Goal: Task Accomplishment & Management: Complete application form

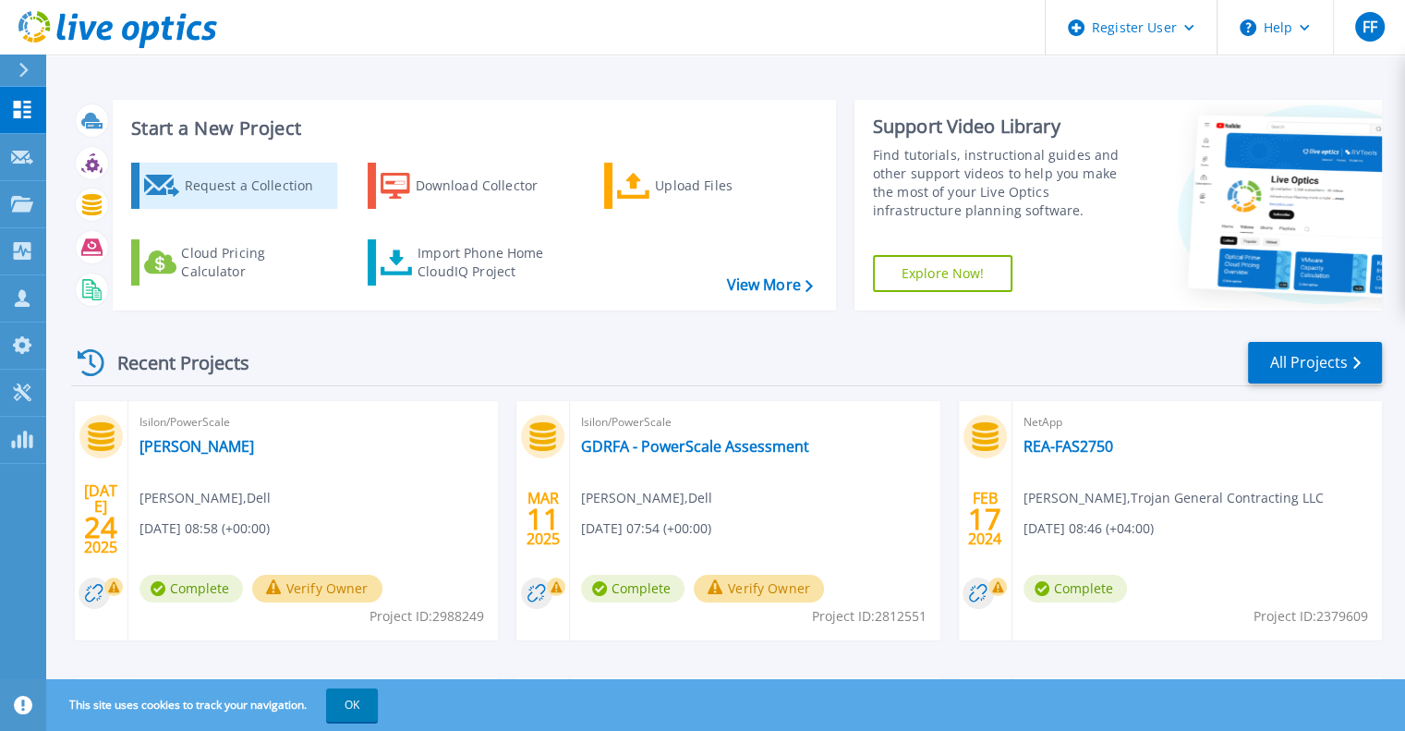
click at [215, 191] on div "Request a Collection" at bounding box center [258, 185] width 148 height 37
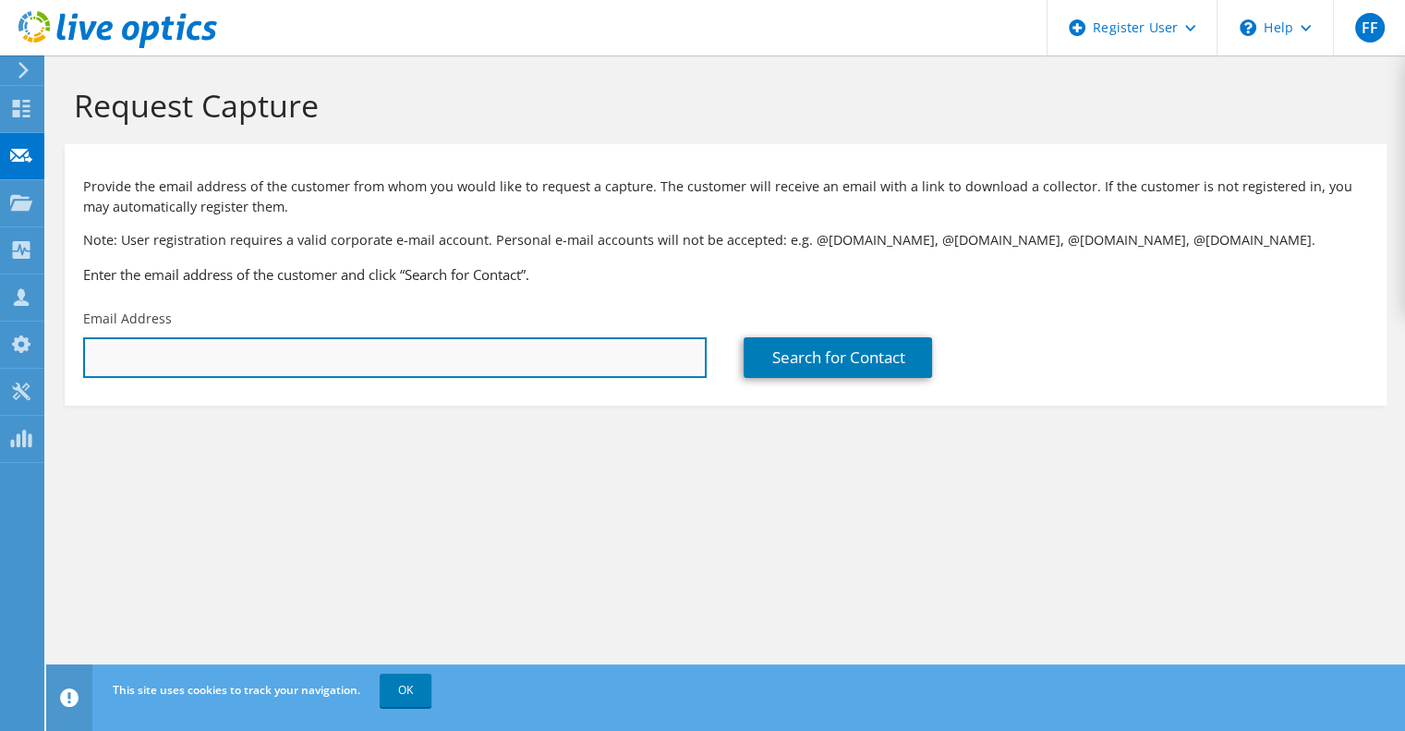
click at [349, 367] on input "text" at bounding box center [395, 357] width 624 height 41
type input "[PERSON_NAME][EMAIL_ADDRESS][PERSON_NAME][DOMAIN_NAME]"
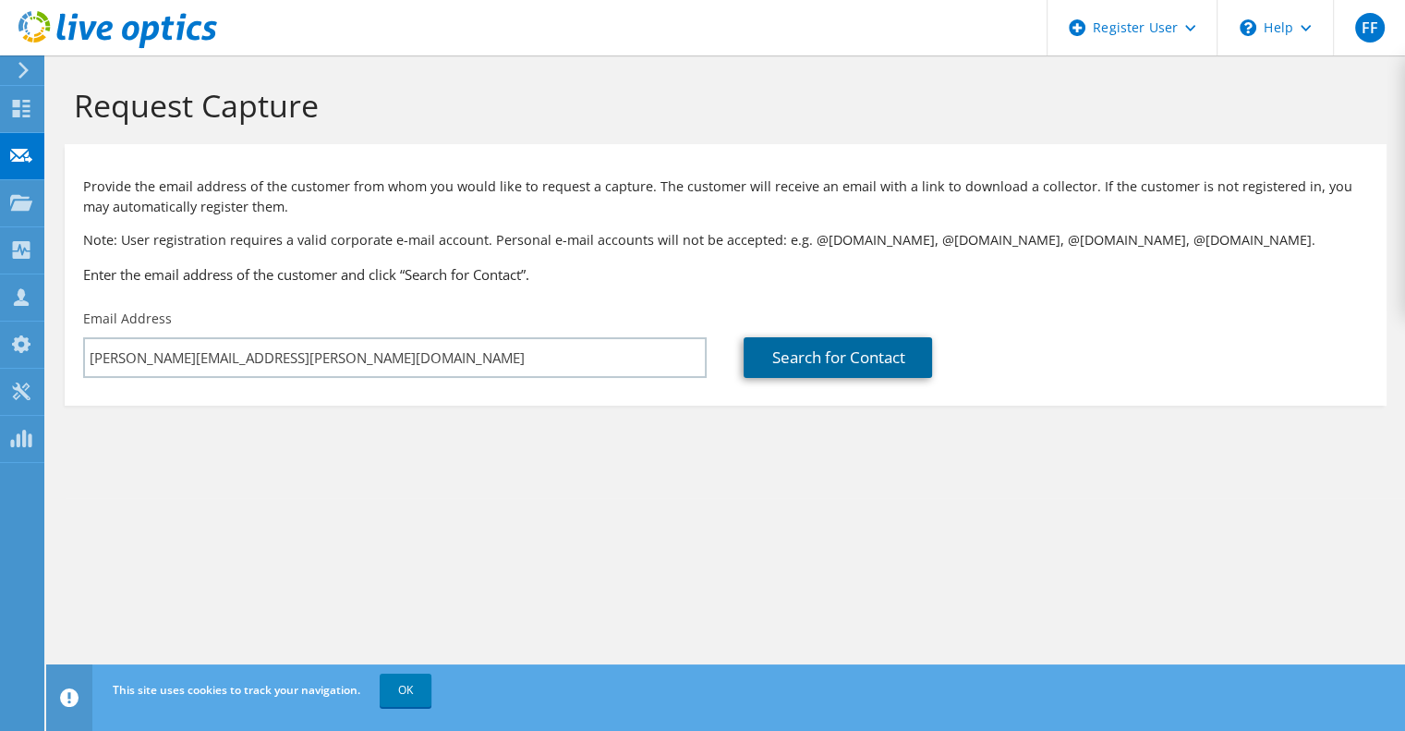
click at [842, 347] on link "Search for Contact" at bounding box center [838, 357] width 188 height 41
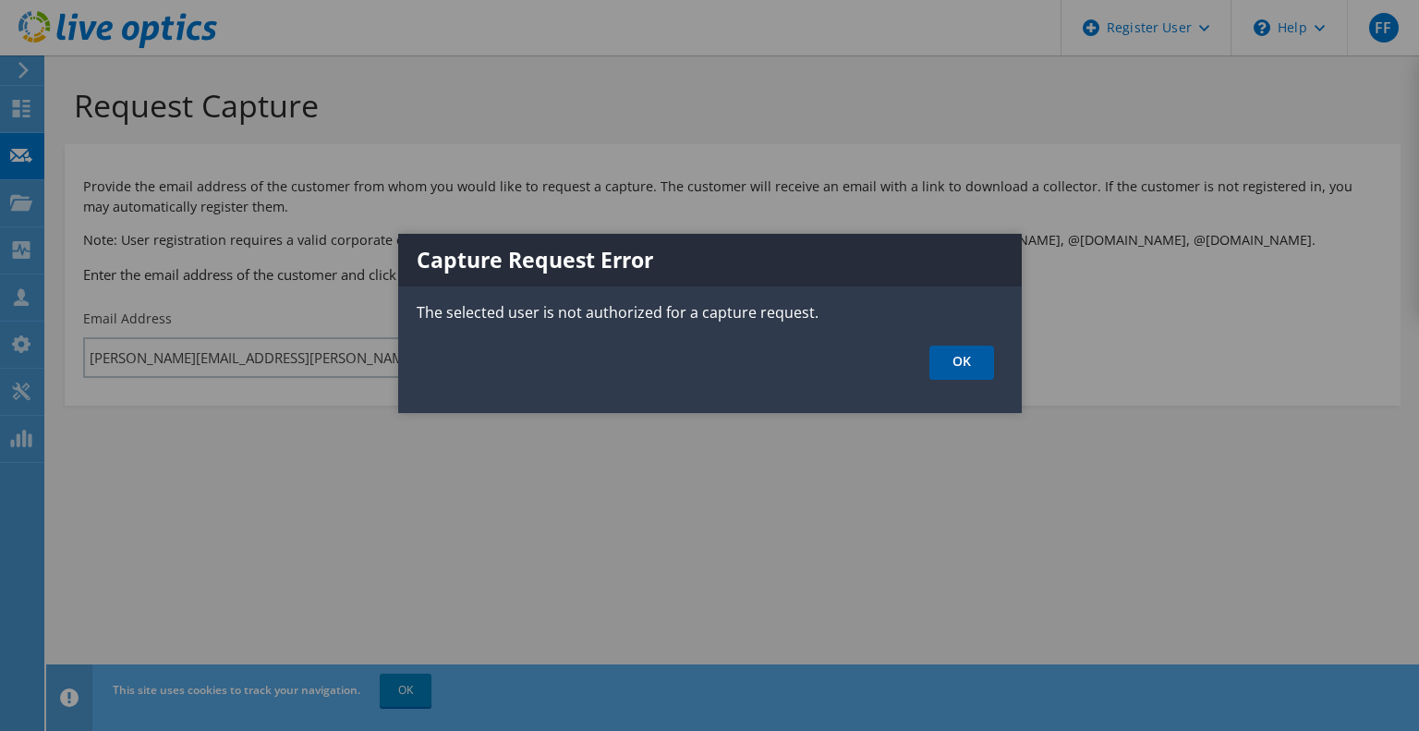
click at [961, 359] on link "OK" at bounding box center [961, 363] width 65 height 34
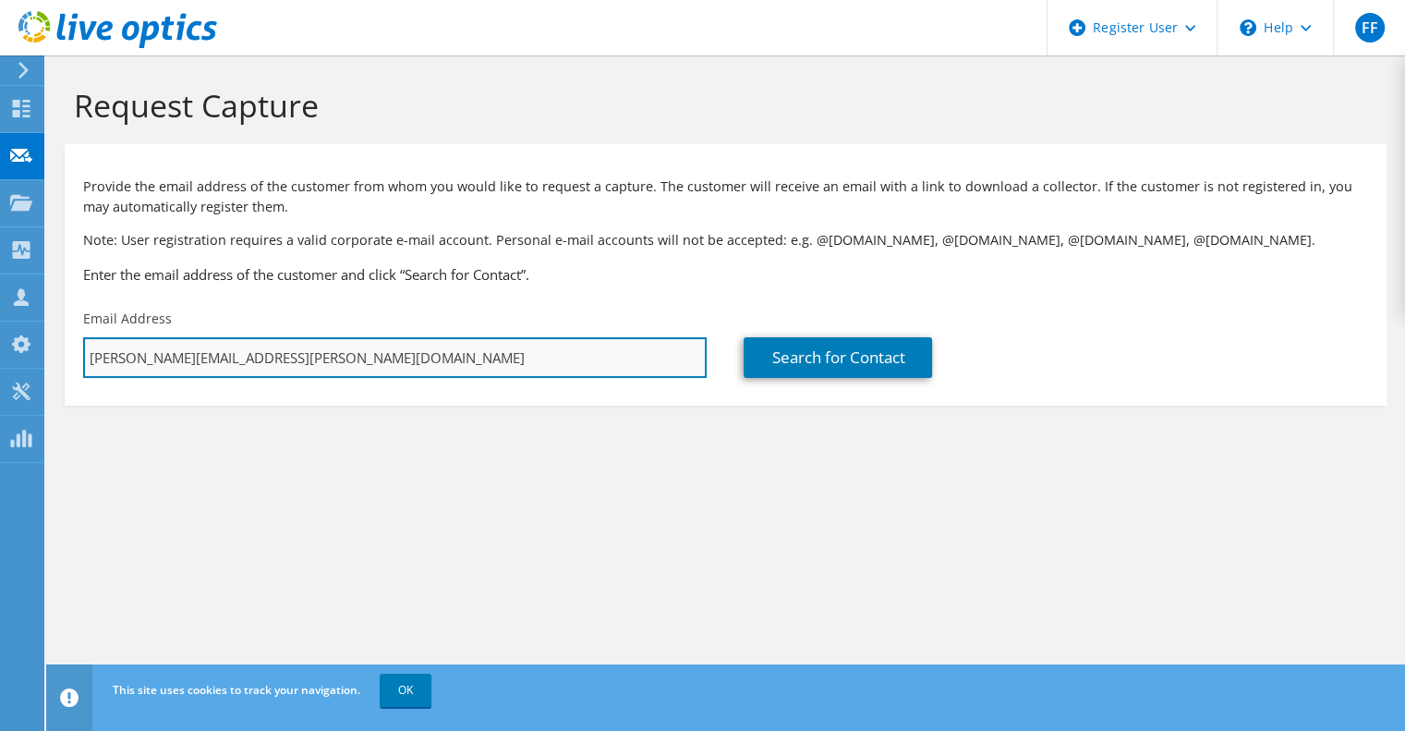
click at [262, 370] on input "[PERSON_NAME][EMAIL_ADDRESS][PERSON_NAME][DOMAIN_NAME]" at bounding box center [395, 357] width 624 height 41
click at [412, 369] on input "[PERSON_NAME][EMAIL_ADDRESS][PERSON_NAME][DOMAIN_NAME]" at bounding box center [395, 357] width 624 height 41
click at [403, 358] on input "[PERSON_NAME][EMAIL_ADDRESS][PERSON_NAME][DOMAIN_NAME]" at bounding box center [395, 357] width 624 height 41
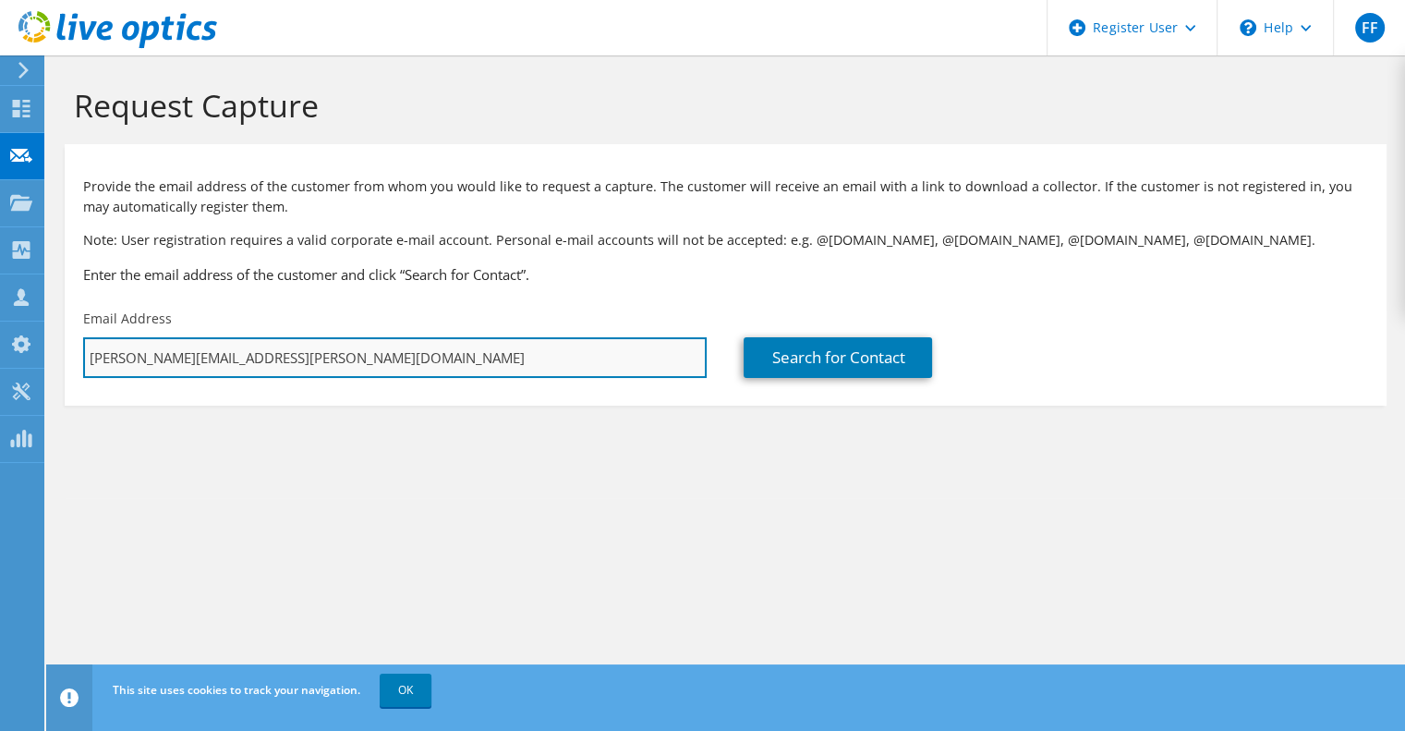
click at [403, 358] on input "[PERSON_NAME][EMAIL_ADDRESS][PERSON_NAME][DOMAIN_NAME]" at bounding box center [395, 357] width 624 height 41
click at [430, 350] on input "[PERSON_NAME][EMAIL_ADDRESS][PERSON_NAME][DOMAIN_NAME]" at bounding box center [395, 357] width 624 height 41
paste input "[PERSON_NAME][EMAIL_ADDRESS][DOMAIN_NAME]"
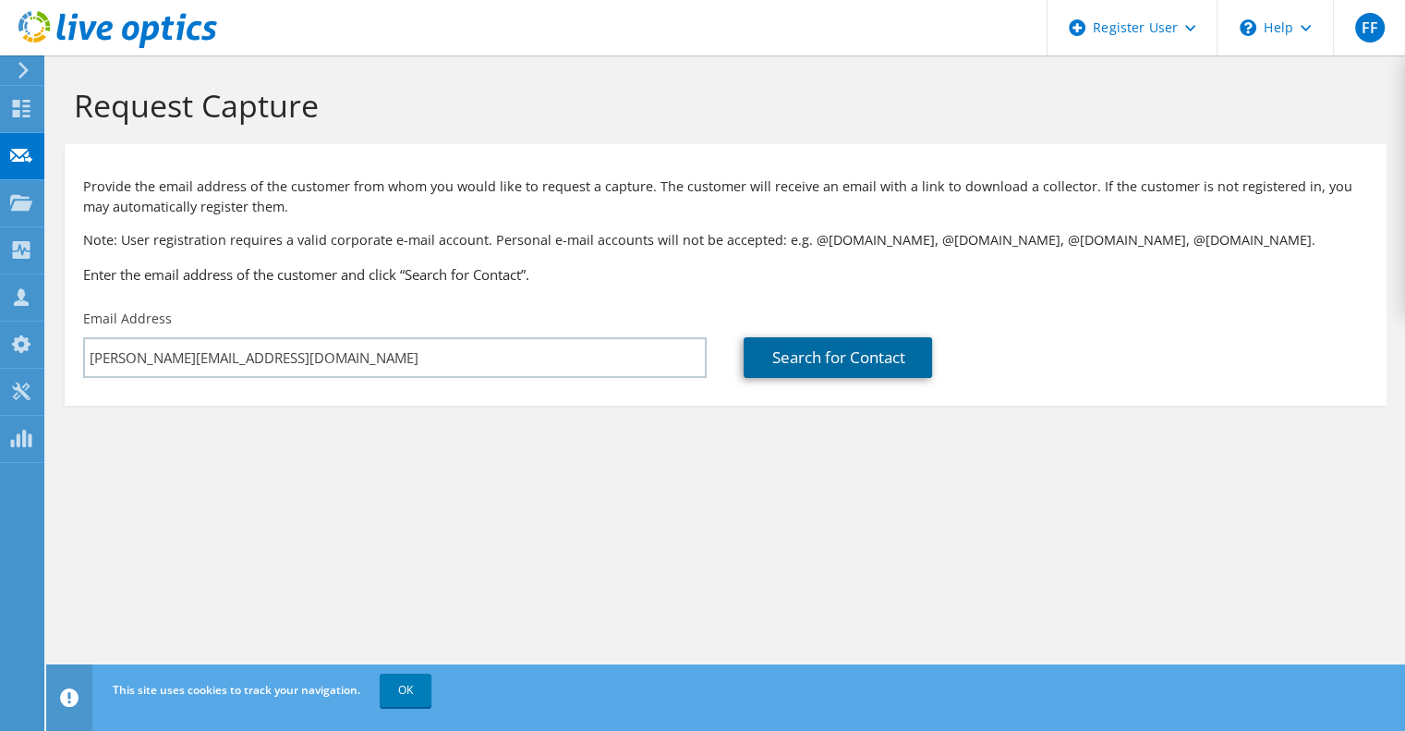
click at [813, 355] on link "Search for Contact" at bounding box center [838, 357] width 188 height 41
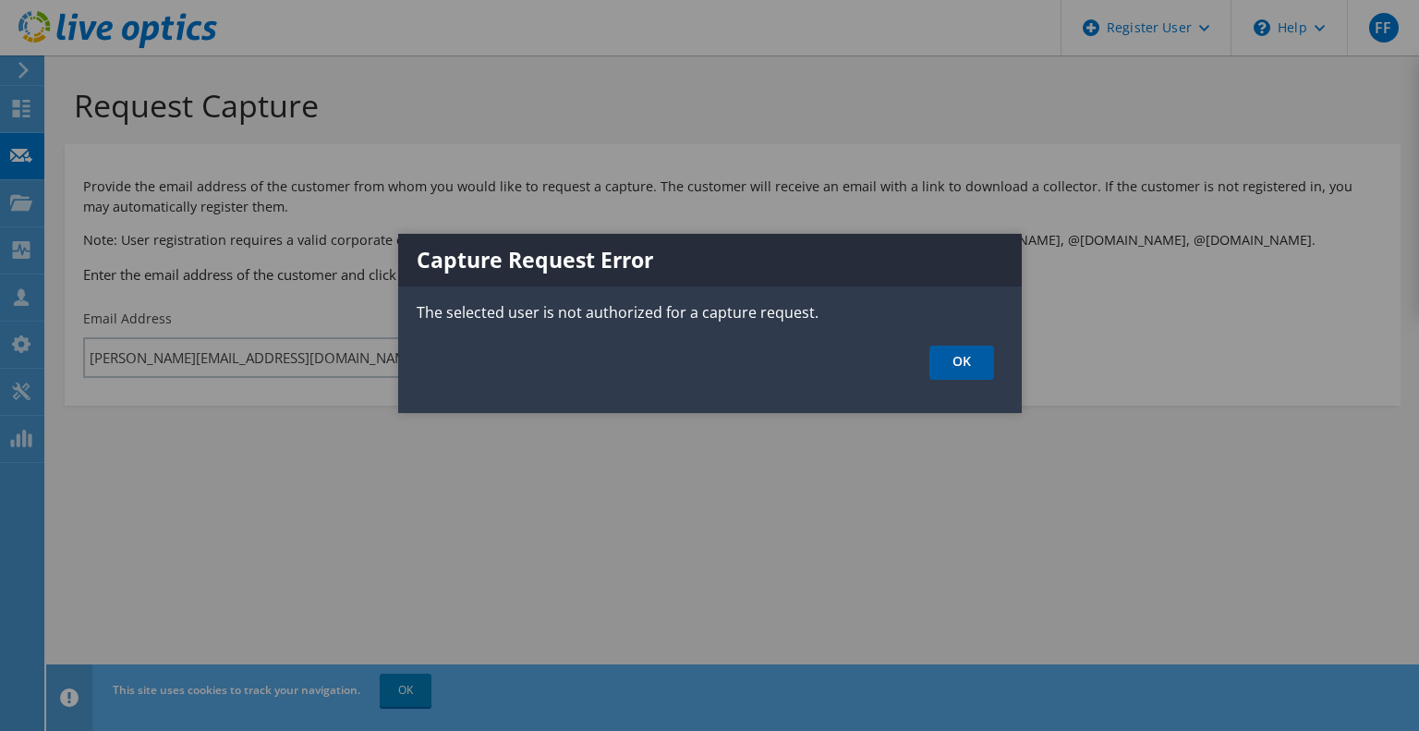
click at [970, 368] on link "OK" at bounding box center [961, 363] width 65 height 34
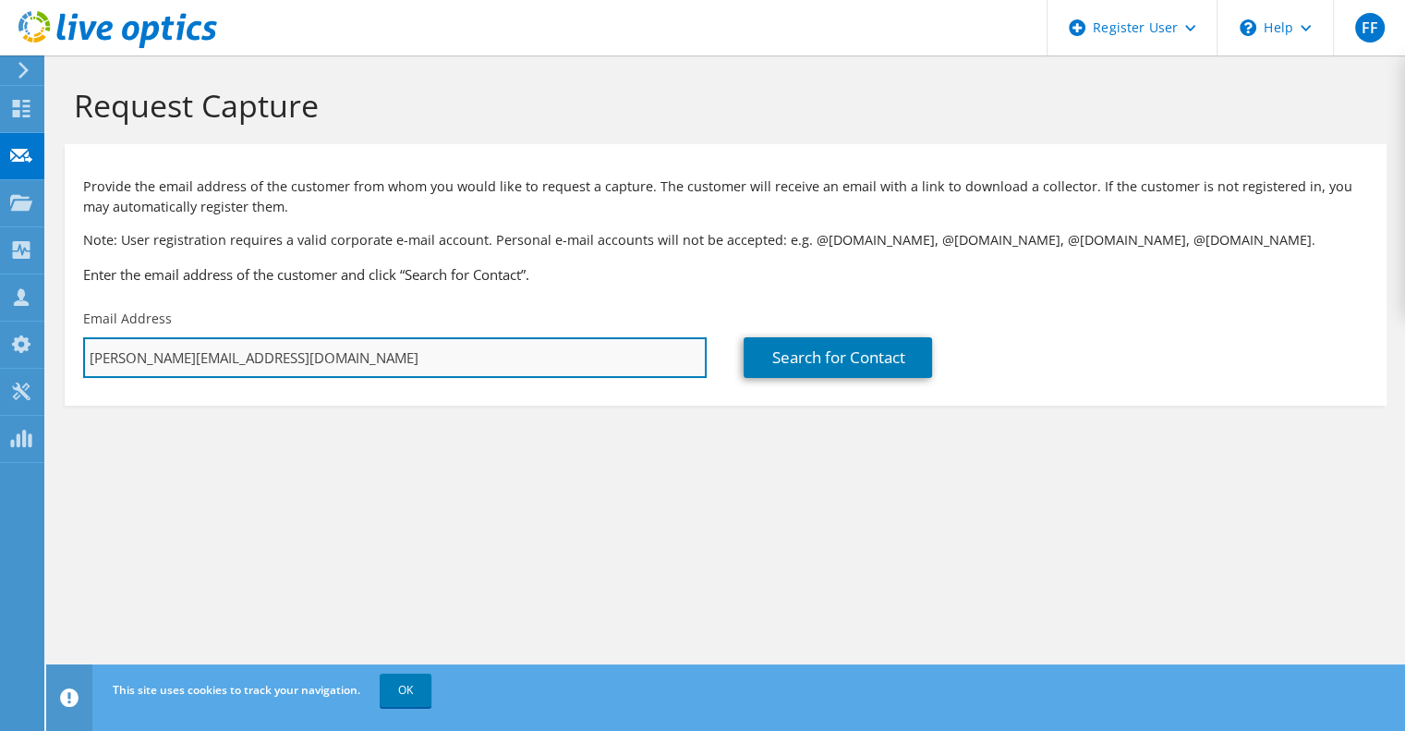
click at [307, 361] on input "[PERSON_NAME][EMAIL_ADDRESS][DOMAIN_NAME]" at bounding box center [395, 357] width 624 height 41
paste input "abhishek.dixit"
type input "[EMAIL_ADDRESS][DOMAIN_NAME]"
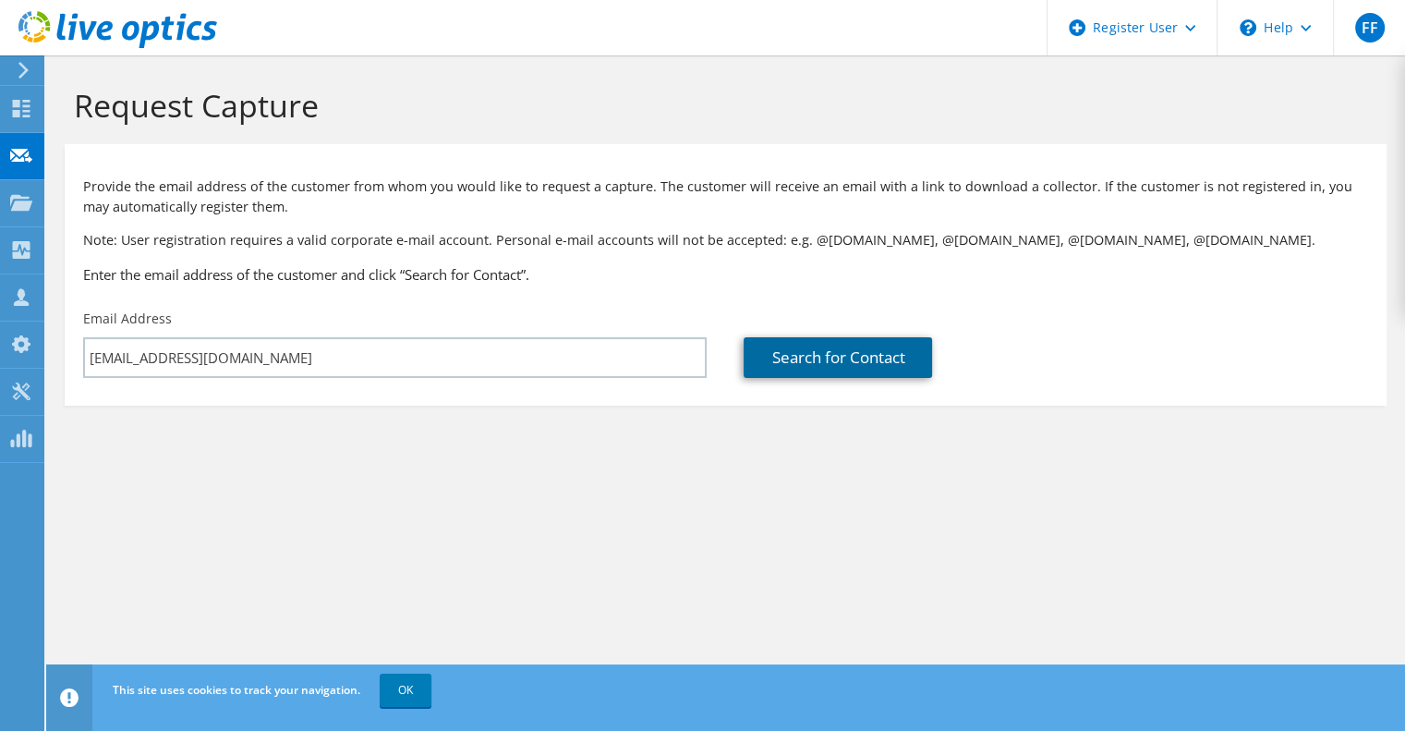
click at [850, 360] on link "Search for Contact" at bounding box center [838, 357] width 188 height 41
type input "First Abu Dhabi Bank"
type input "Abhishek"
type input "Dixit"
type input "[GEOGRAPHIC_DATA]"
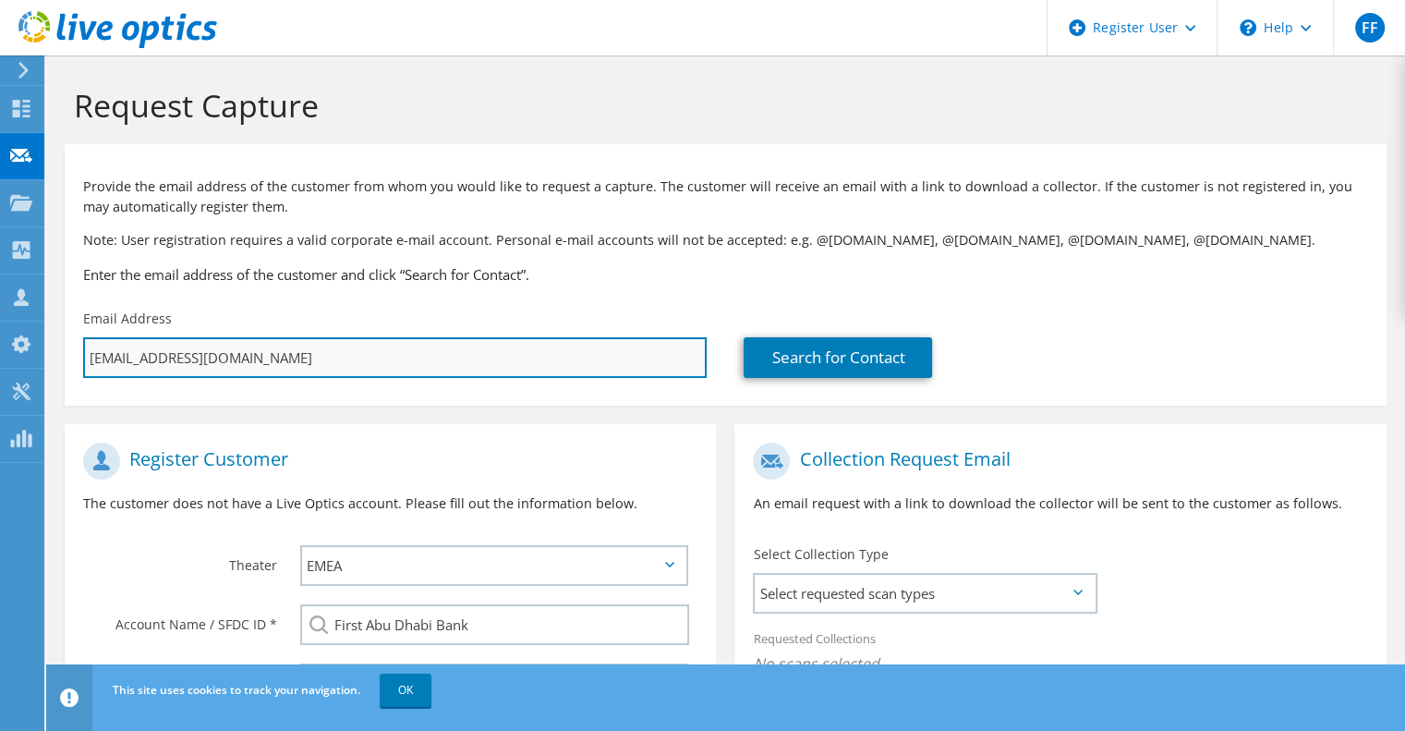
click at [377, 361] on input "[EMAIL_ADDRESS][DOMAIN_NAME]" at bounding box center [395, 357] width 624 height 41
click at [321, 361] on input "[EMAIL_ADDRESS][DOMAIN_NAME]" at bounding box center [395, 357] width 624 height 41
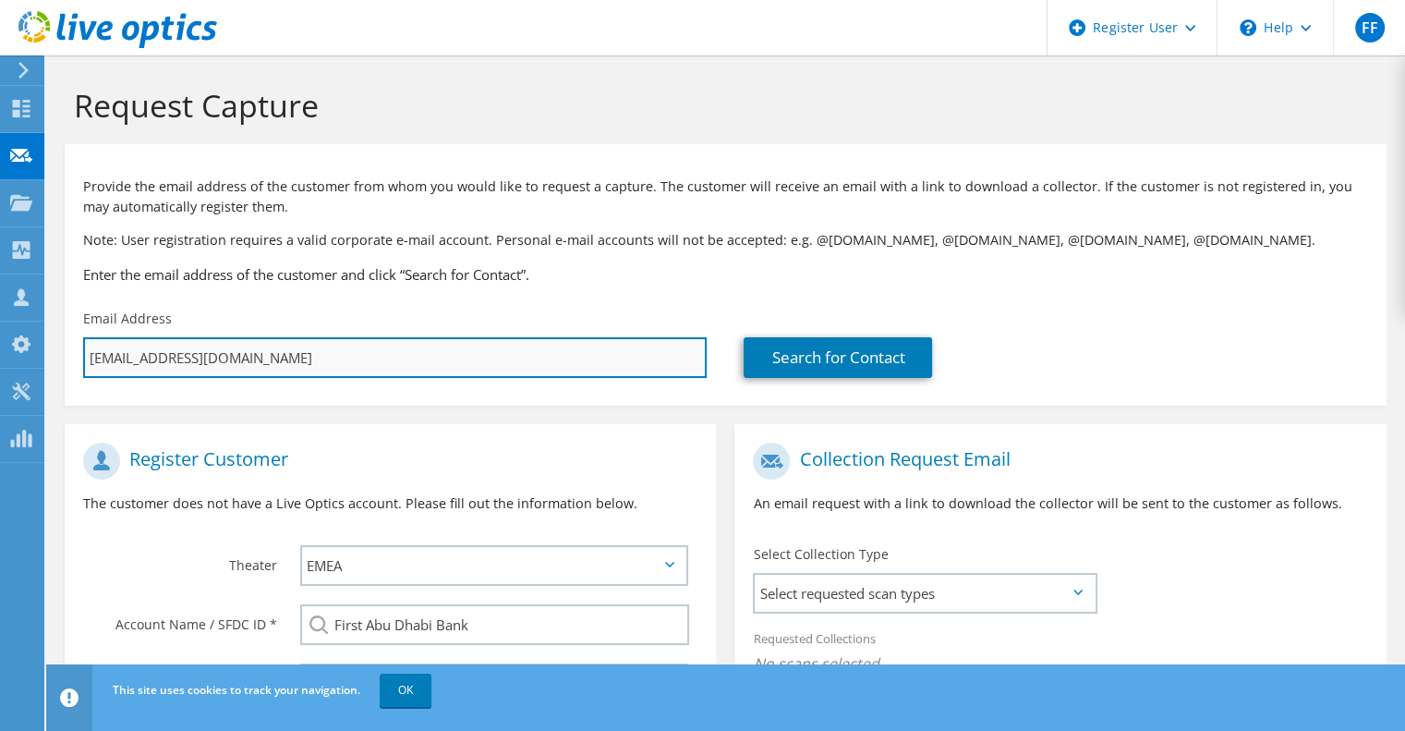
click at [321, 361] on input "[EMAIL_ADDRESS][DOMAIN_NAME]" at bounding box center [395, 357] width 624 height 41
type input "Select"
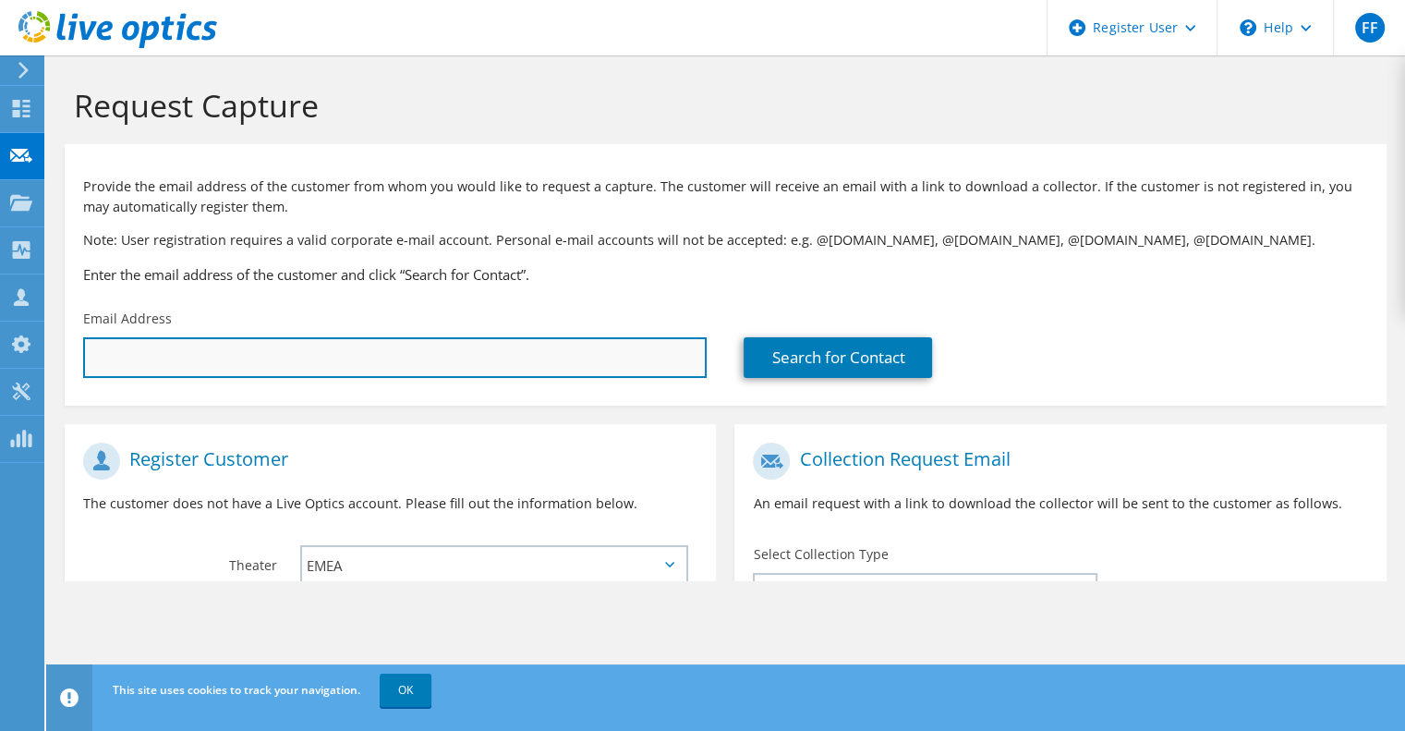
paste input "[PERSON_NAME][EMAIL_ADDRESS][DOMAIN_NAME]"
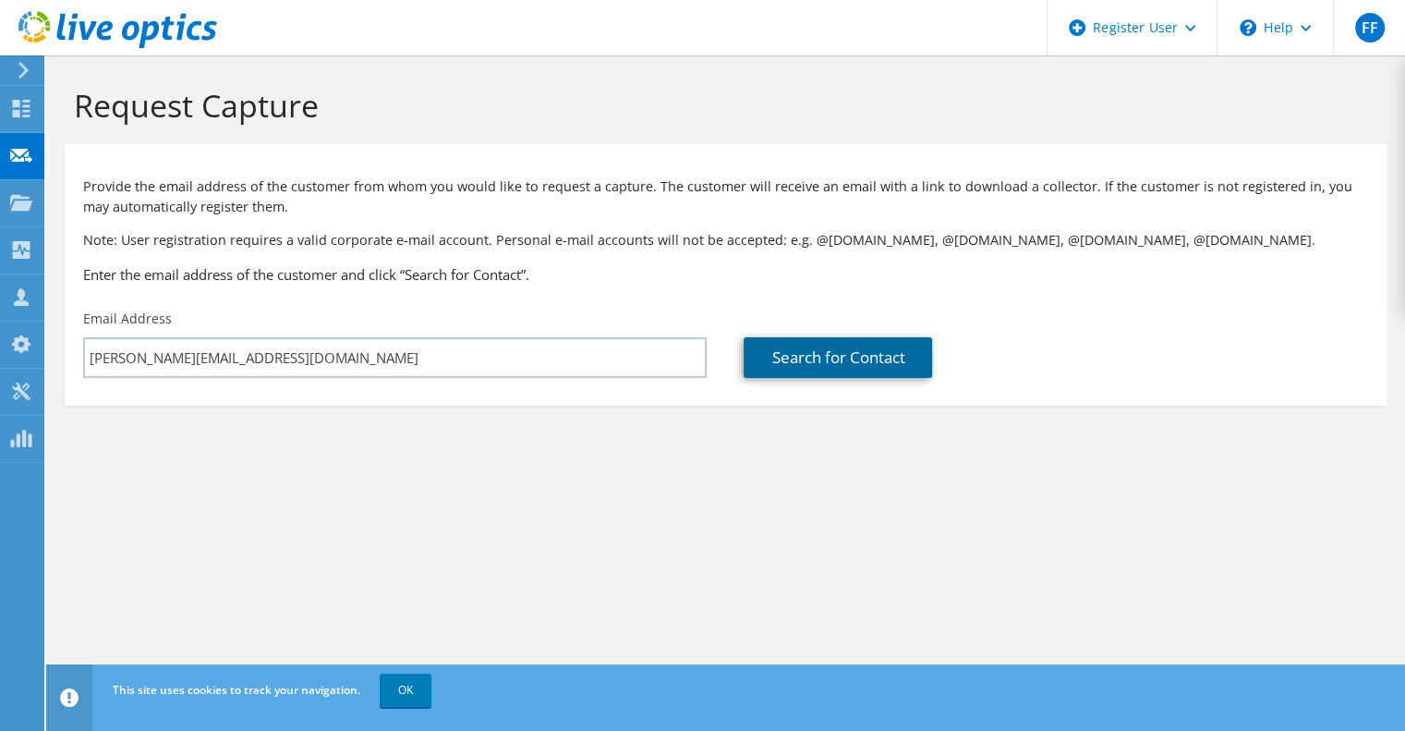
click at [852, 358] on link "Search for Contact" at bounding box center [838, 357] width 188 height 41
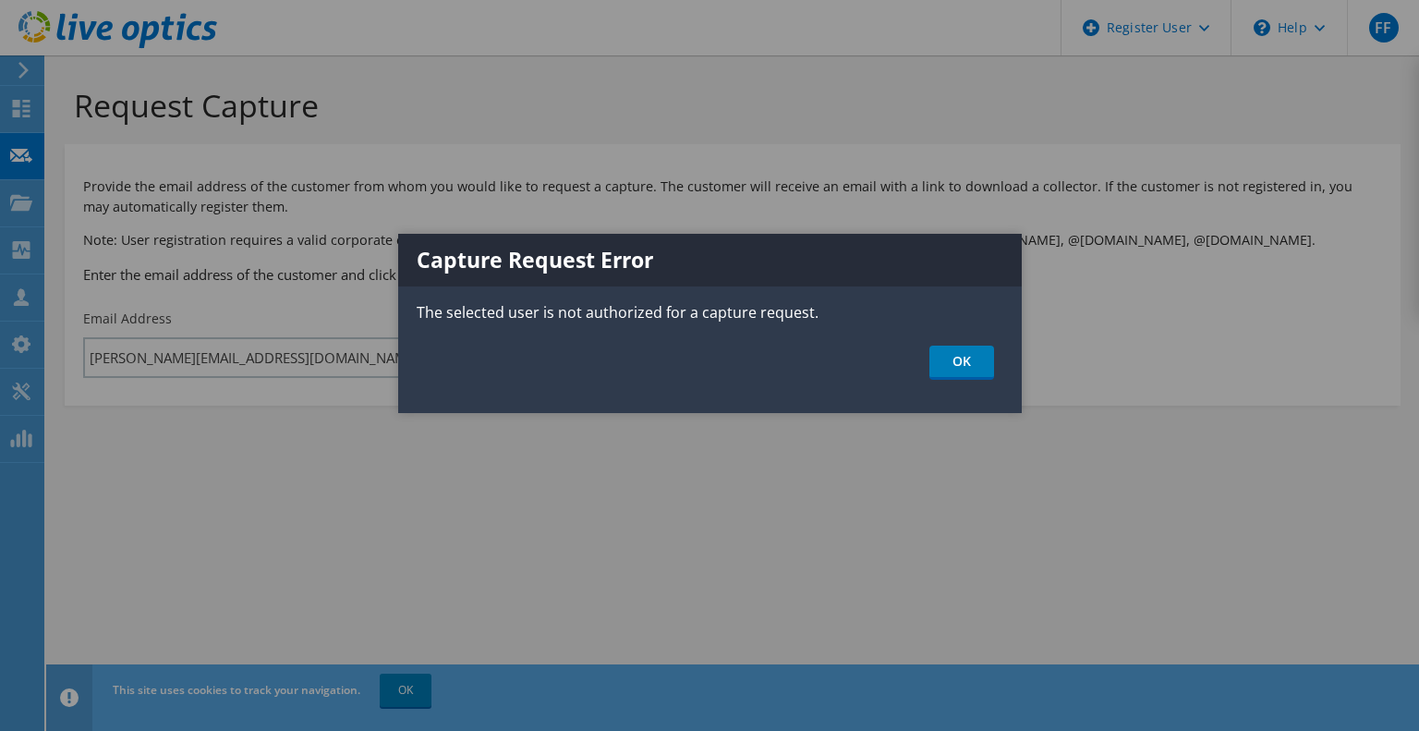
click at [997, 359] on ul "OK" at bounding box center [710, 363] width 624 height 34
click at [972, 358] on link "OK" at bounding box center [961, 363] width 65 height 34
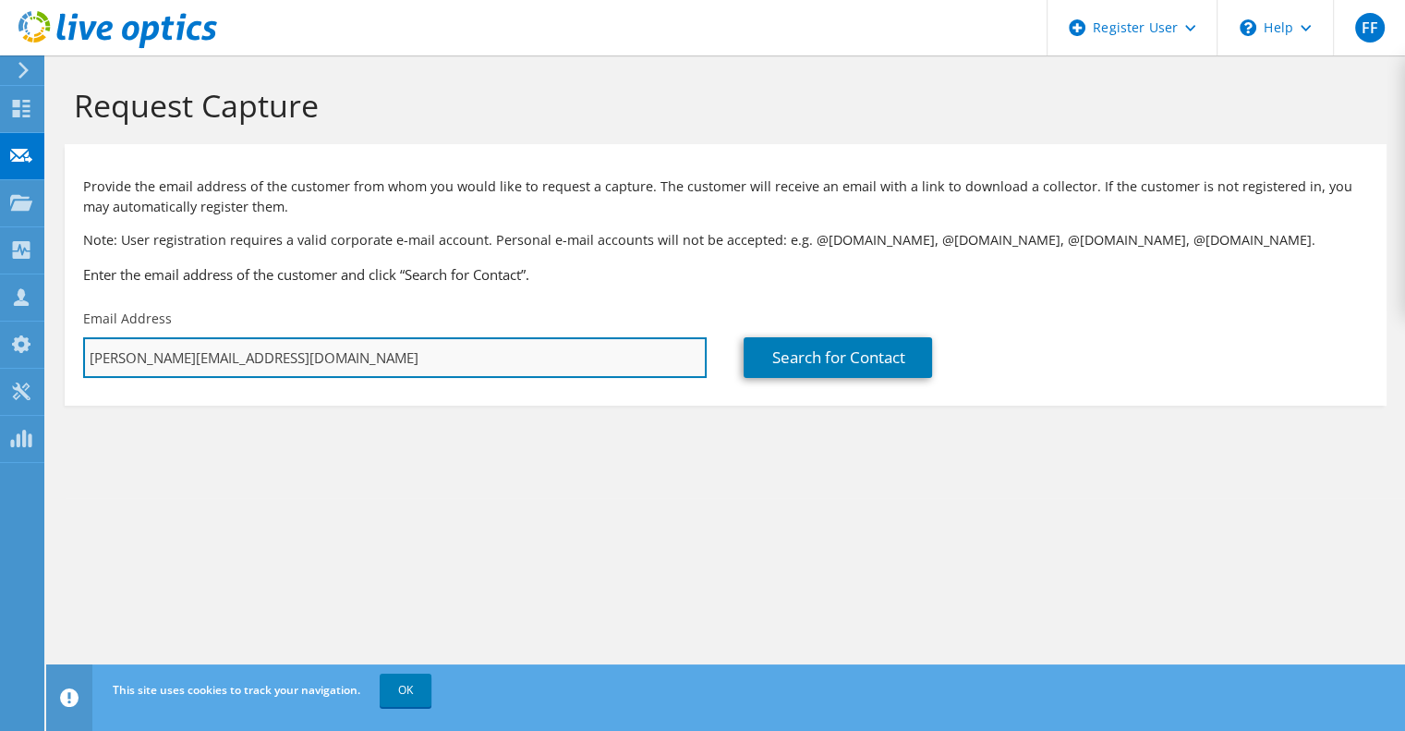
click at [333, 358] on input "[PERSON_NAME][EMAIL_ADDRESS][DOMAIN_NAME]" at bounding box center [395, 357] width 624 height 41
paste input "abhishek.dixit"
type input "[EMAIL_ADDRESS][DOMAIN_NAME]"
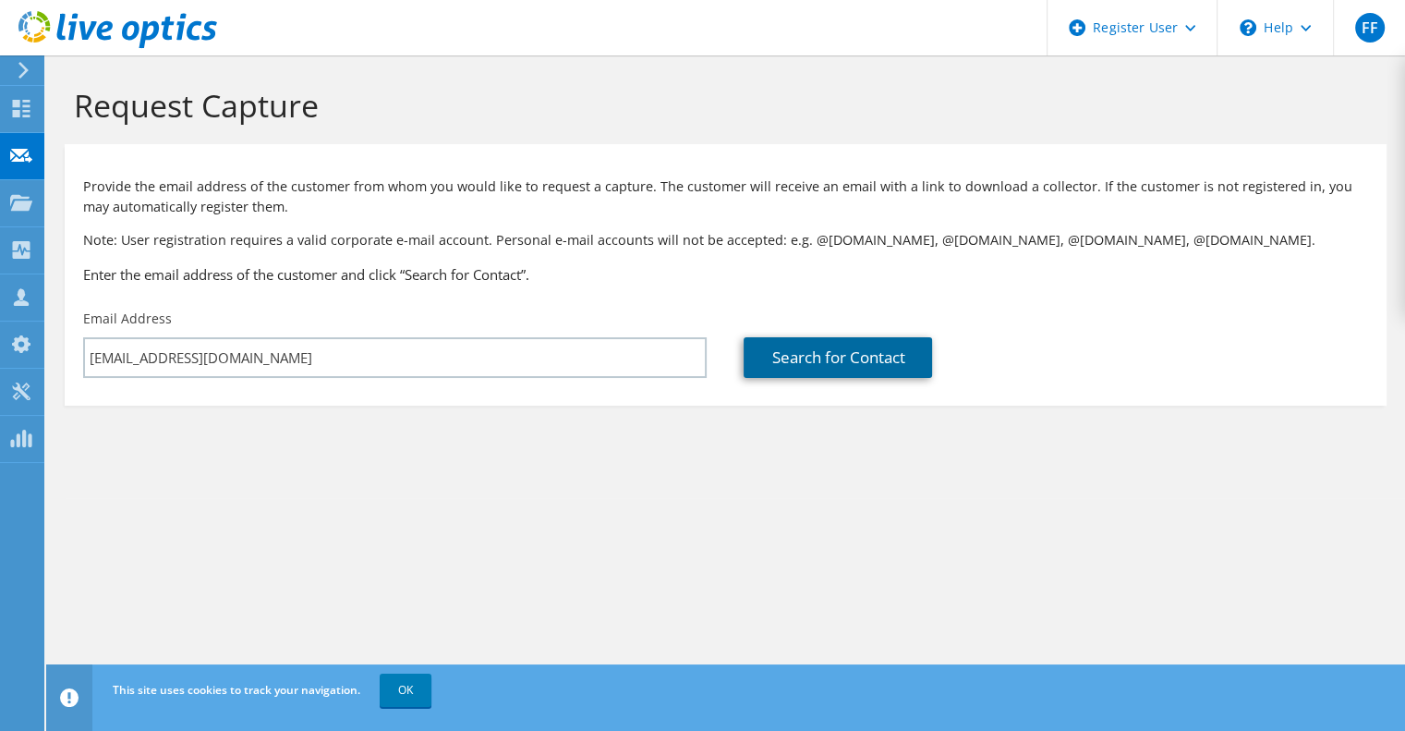
click at [870, 362] on link "Search for Contact" at bounding box center [838, 357] width 188 height 41
type input "Abhishek"
type input "Dixit"
type input "[GEOGRAPHIC_DATA]"
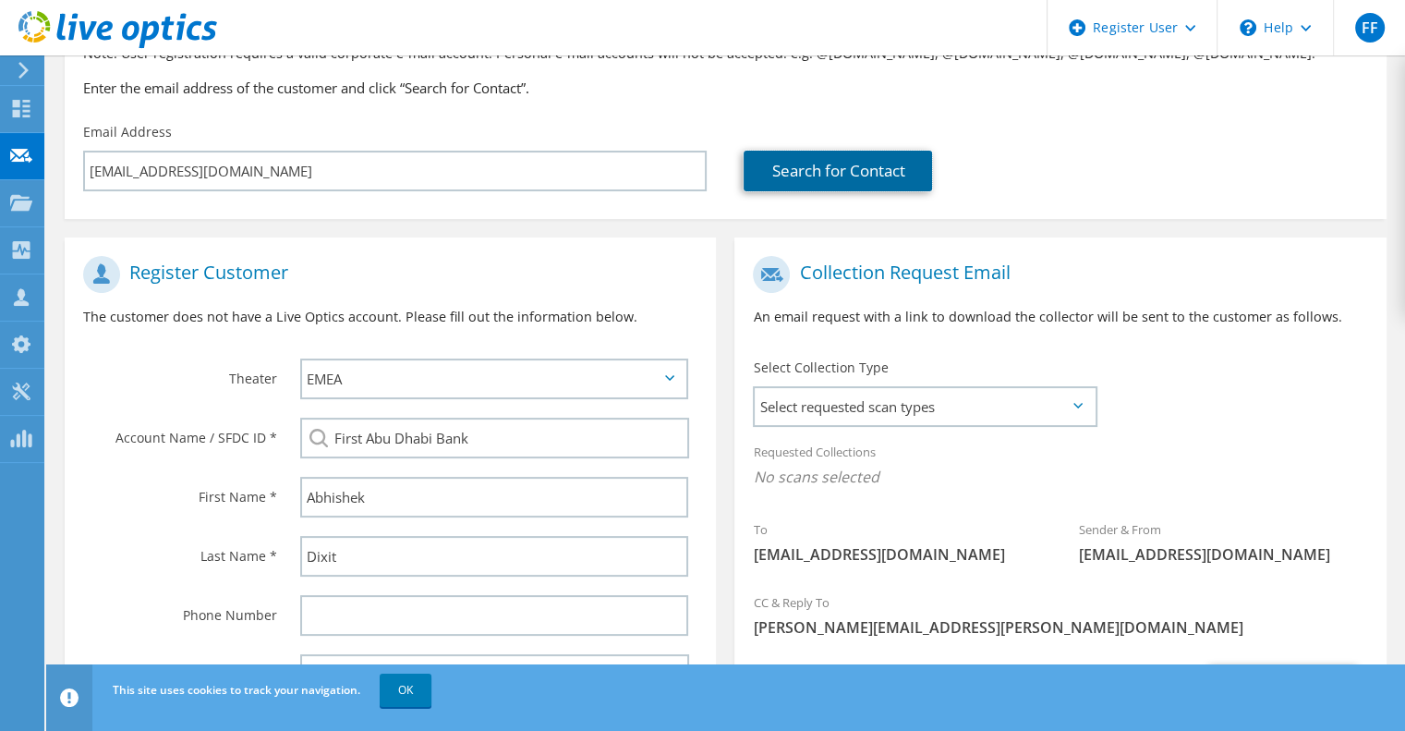
scroll to position [277, 0]
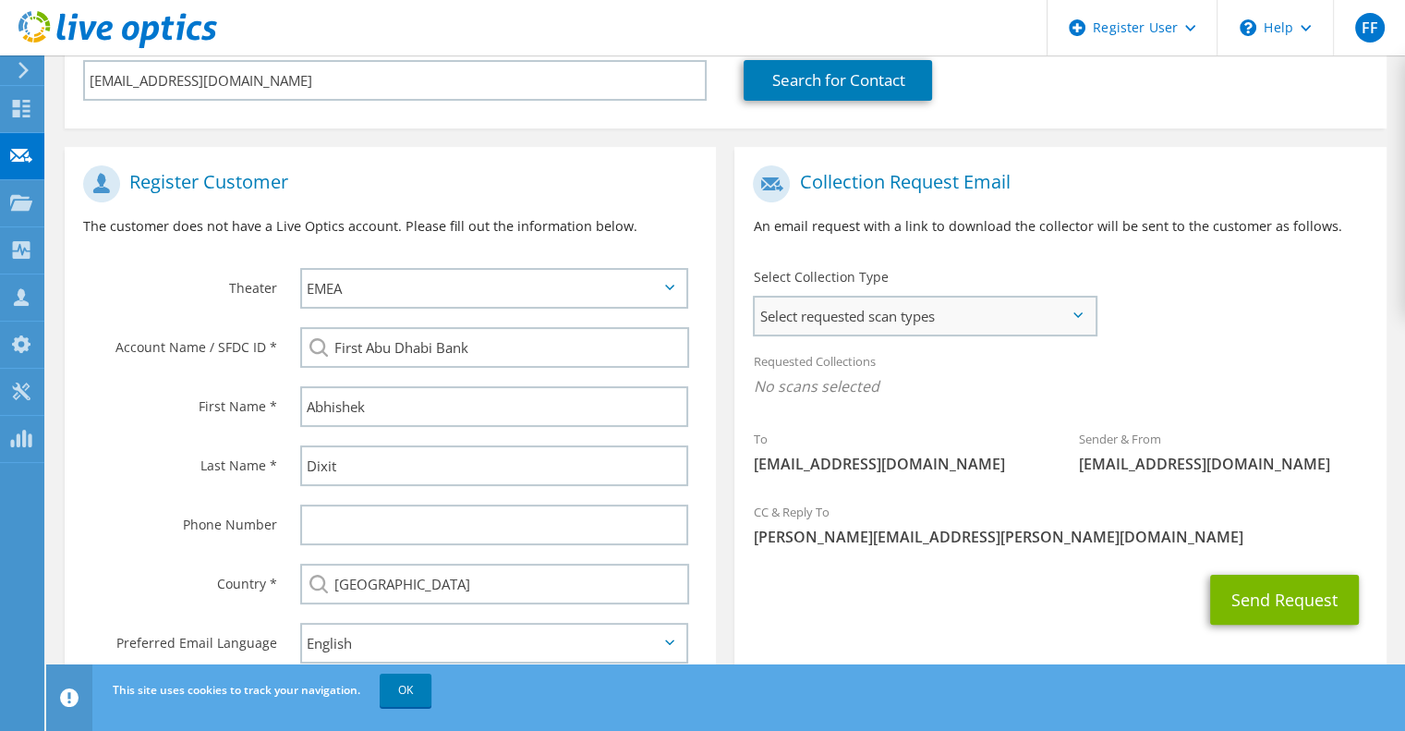
click at [951, 310] on span "Select requested scan types" at bounding box center [925, 316] width 340 height 37
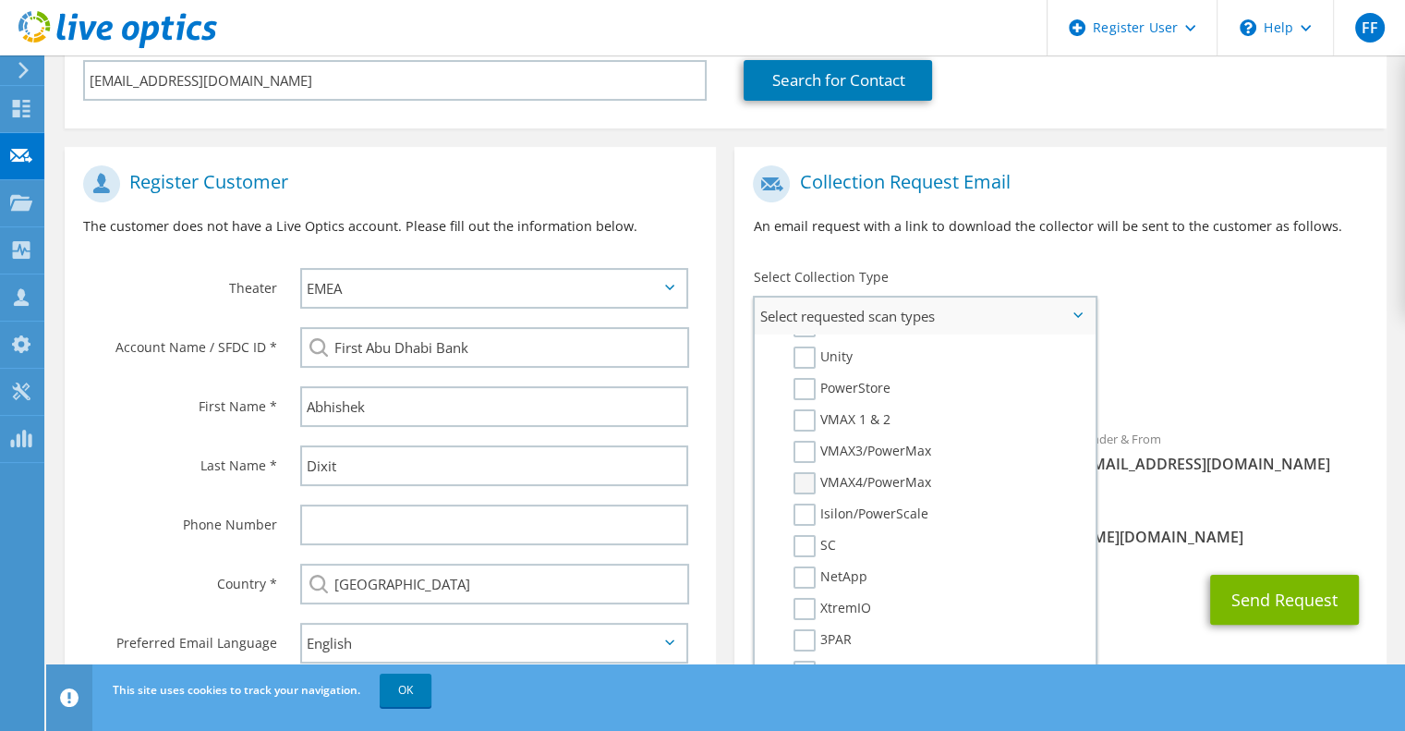
scroll to position [462, 0]
click at [805, 418] on label "Isilon/PowerScale" at bounding box center [861, 422] width 135 height 22
click at [0, 0] on input "Isilon/PowerScale" at bounding box center [0, 0] width 0 height 0
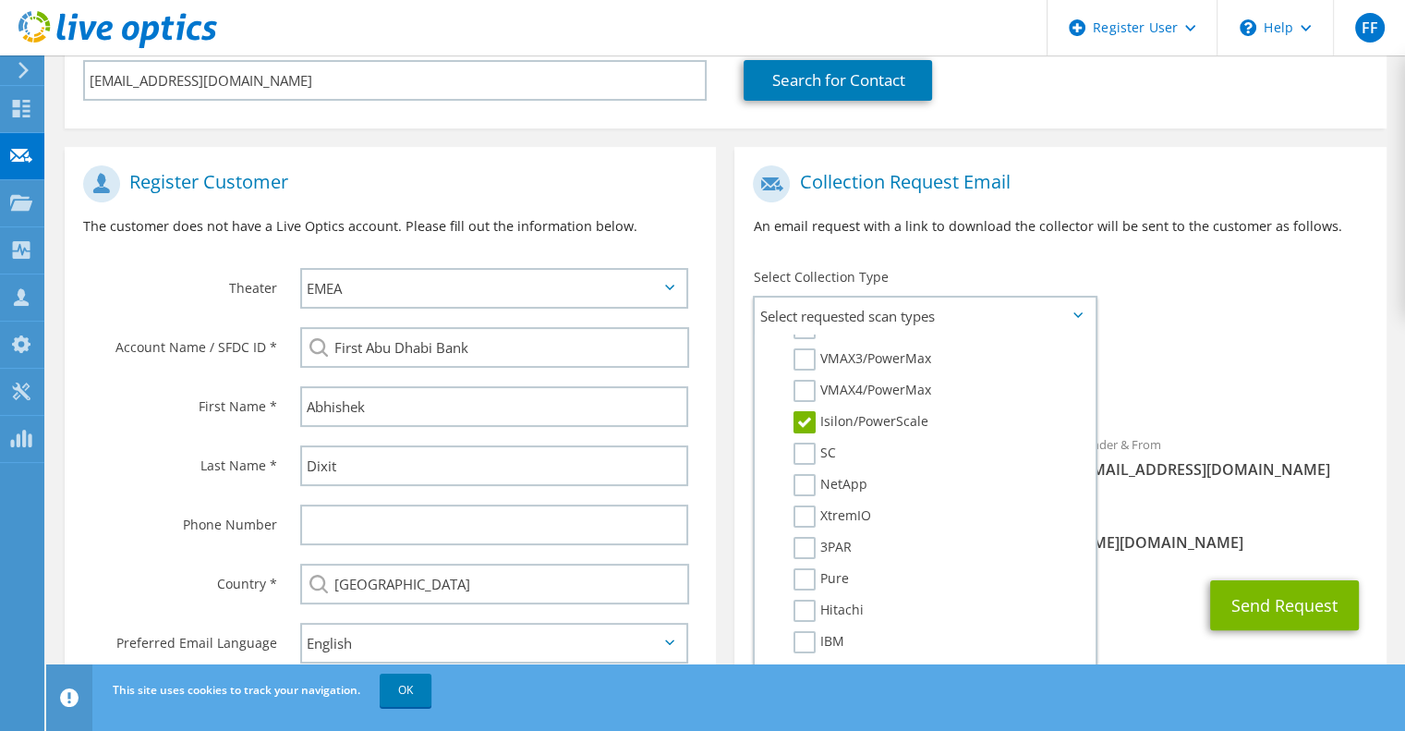
click at [1232, 389] on span "Isilon/PowerScale" at bounding box center [1060, 391] width 614 height 30
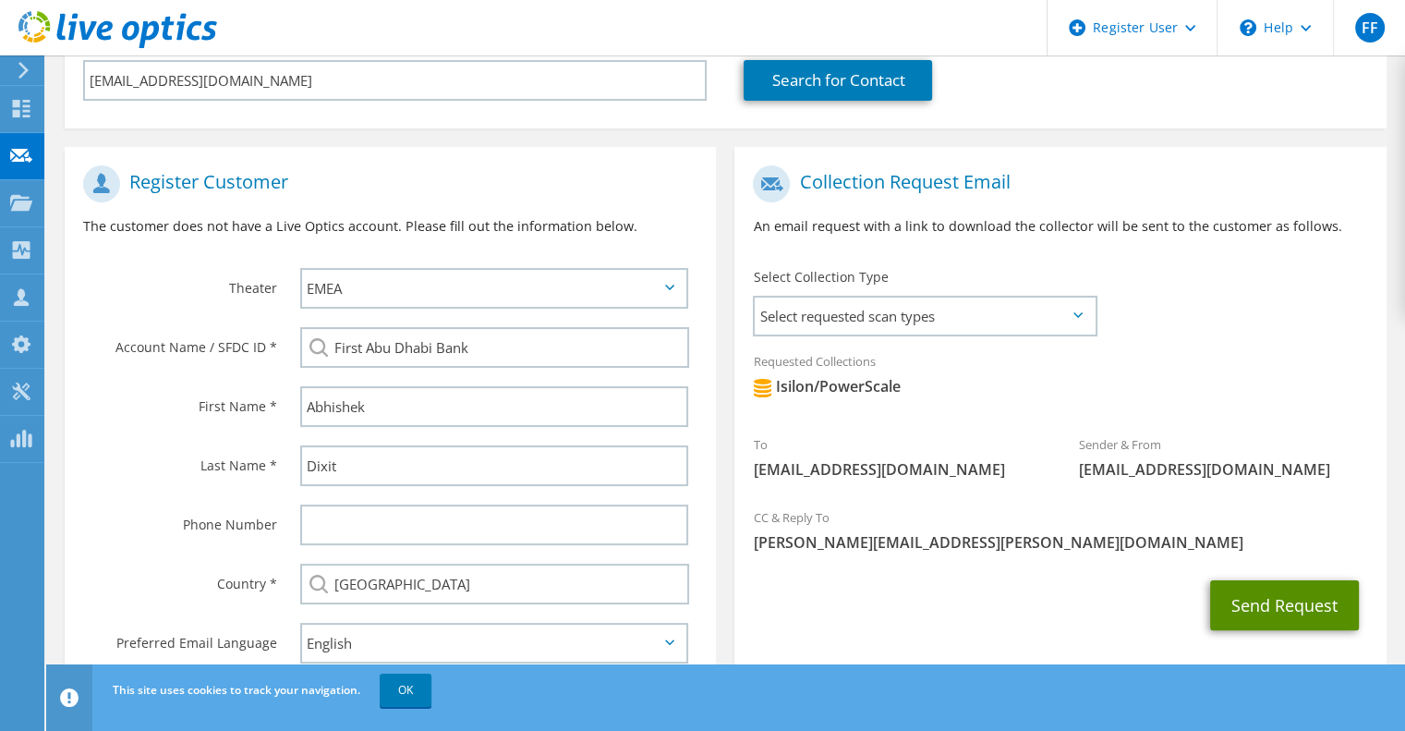
click at [1297, 605] on button "Send Request" at bounding box center [1284, 605] width 149 height 50
